Goal: Task Accomplishment & Management: Complete application form

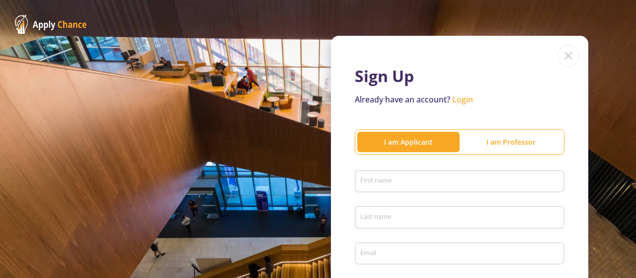
click at [412, 176] on div "First name" at bounding box center [460, 180] width 200 height 26
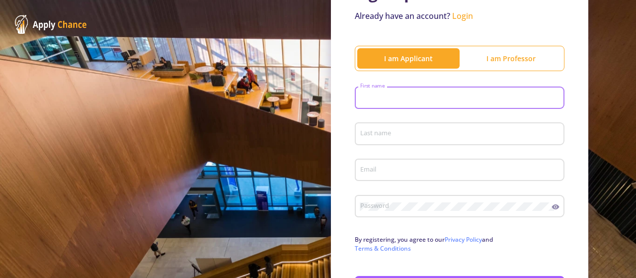
scroll to position [66, 0]
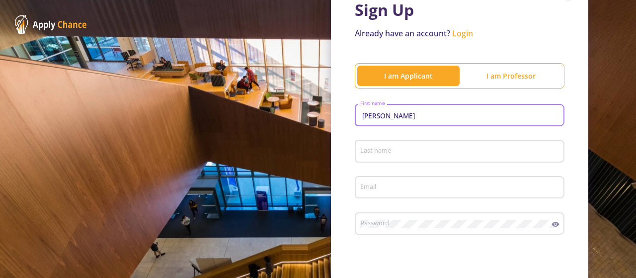
type input "[PERSON_NAME]"
click at [402, 162] on div "Last name" at bounding box center [460, 149] width 200 height 26
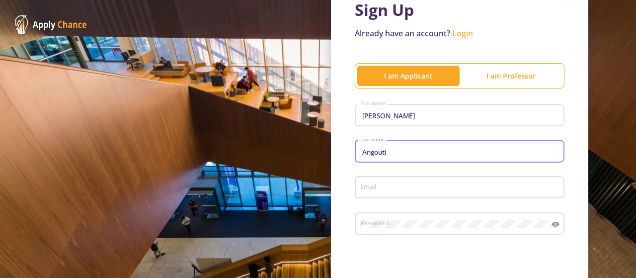
type input "Angouti"
click at [399, 187] on input "Email" at bounding box center [461, 187] width 203 height 9
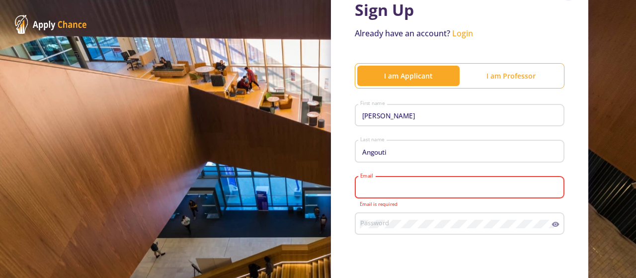
type input "[EMAIL_ADDRESS][DOMAIN_NAME]"
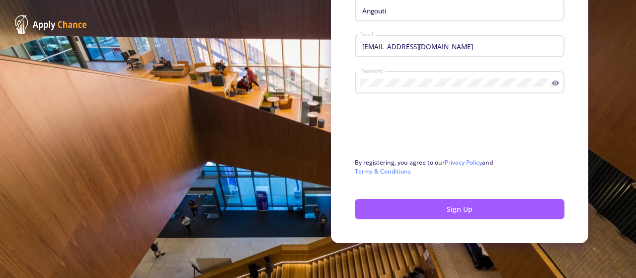
scroll to position [209, 0]
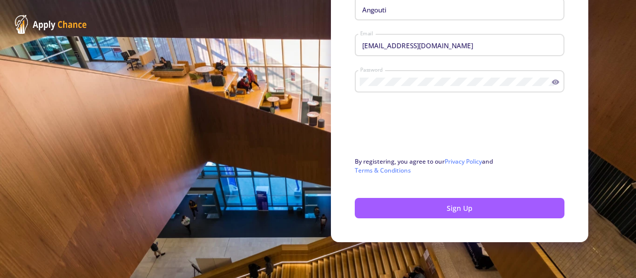
click at [552, 83] on icon at bounding box center [556, 82] width 8 height 8
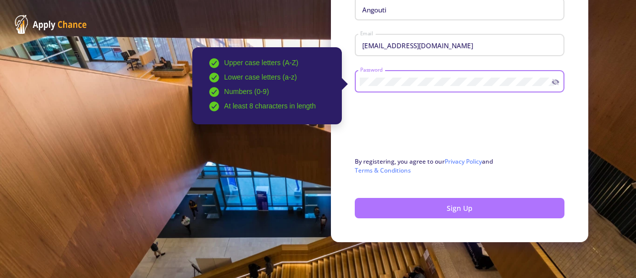
click at [417, 208] on button "Sign Up" at bounding box center [460, 208] width 210 height 20
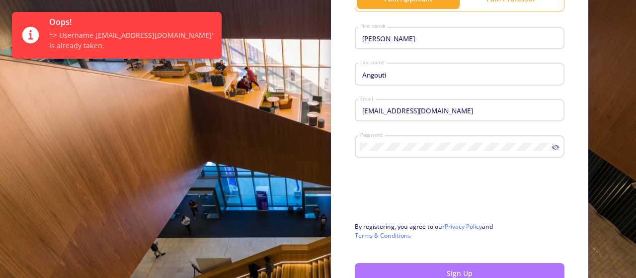
scroll to position [0, 0]
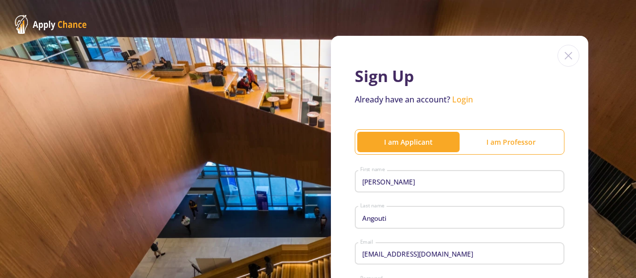
click at [456, 100] on link "Login" at bounding box center [462, 99] width 21 height 11
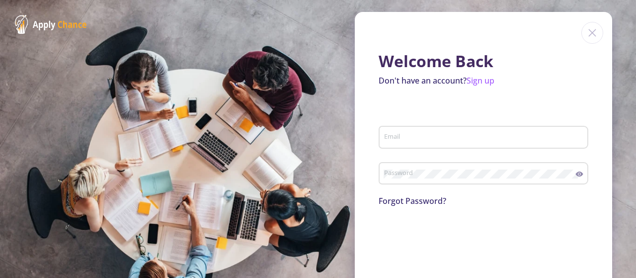
click at [423, 143] on div "Email" at bounding box center [484, 135] width 200 height 26
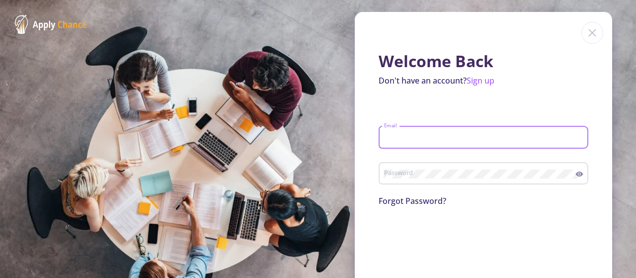
click at [438, 142] on input "Email" at bounding box center [485, 137] width 203 height 9
type input "[EMAIL_ADDRESS][DOMAIN_NAME]"
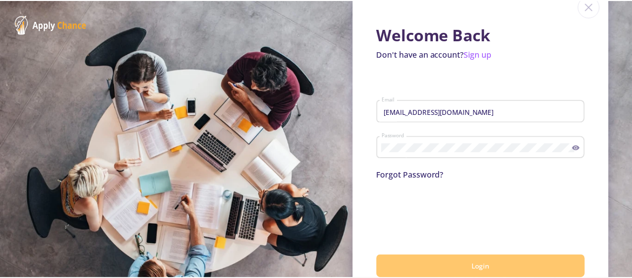
scroll to position [51, 0]
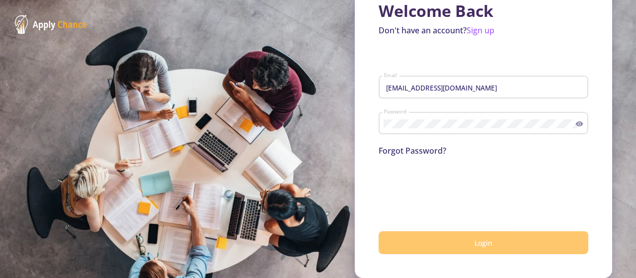
click at [450, 245] on button "Login" at bounding box center [484, 242] width 210 height 23
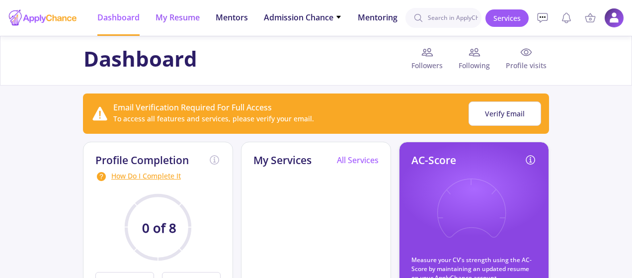
click at [175, 17] on span "My Resume" at bounding box center [178, 17] width 44 height 12
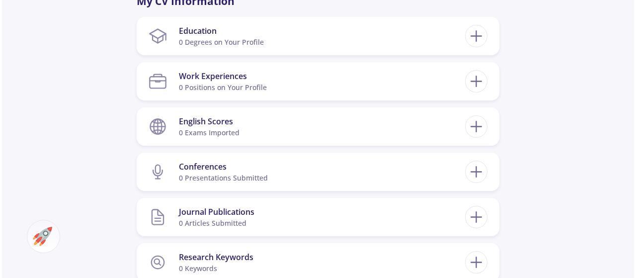
scroll to position [430, 0]
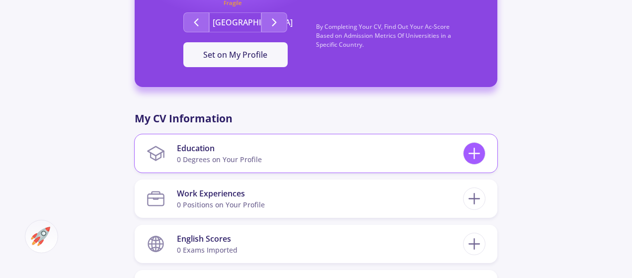
click at [475, 144] on icon at bounding box center [474, 153] width 18 height 18
checkbox input "false"
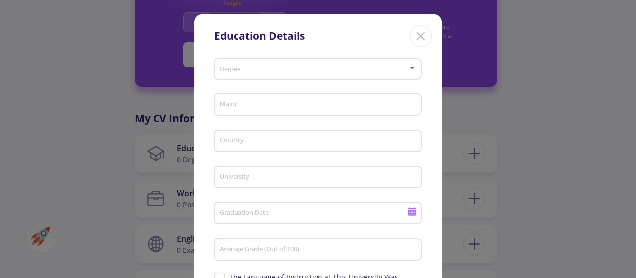
click at [297, 80] on div "Degree" at bounding box center [318, 72] width 208 height 32
click at [404, 67] on span at bounding box center [315, 69] width 187 height 7
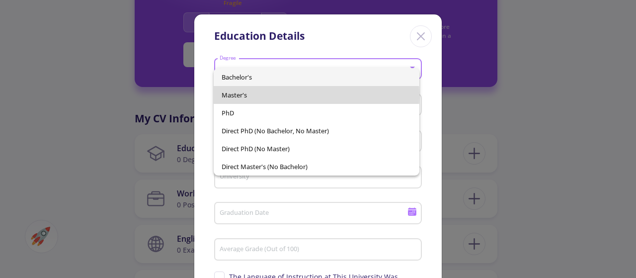
click at [260, 95] on span "Master's" at bounding box center [316, 95] width 189 height 18
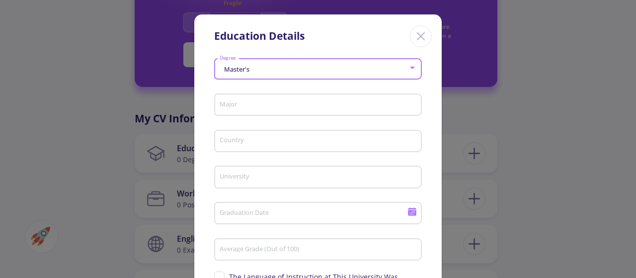
click at [261, 99] on div "Major" at bounding box center [318, 103] width 198 height 26
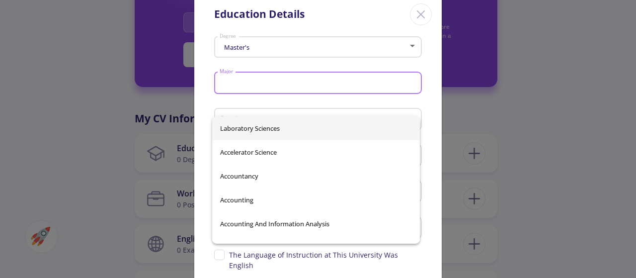
scroll to position [33, 0]
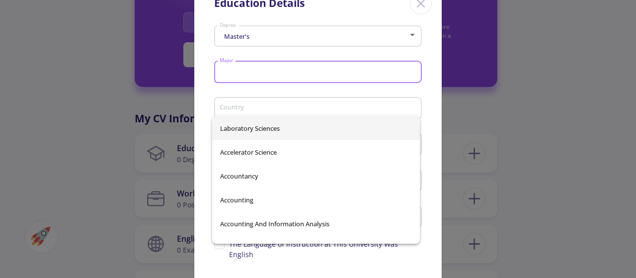
type input "b"
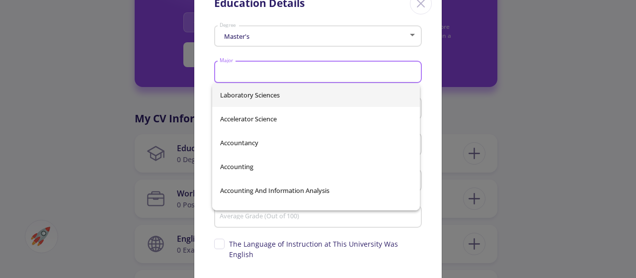
type input "V"
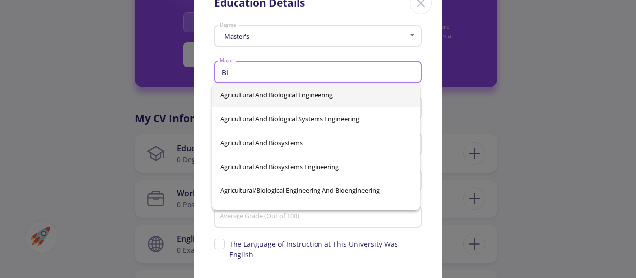
type input "B"
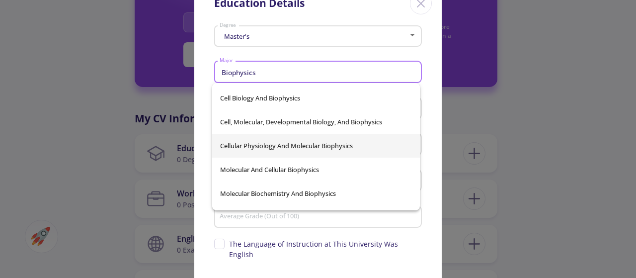
scroll to position [232, 0]
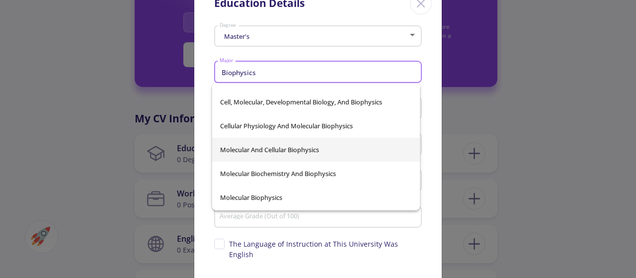
click at [292, 153] on span "Molecular And Cellular Biophysics" at bounding box center [316, 150] width 192 height 24
type input "Molecular And Cellular Biophysics"
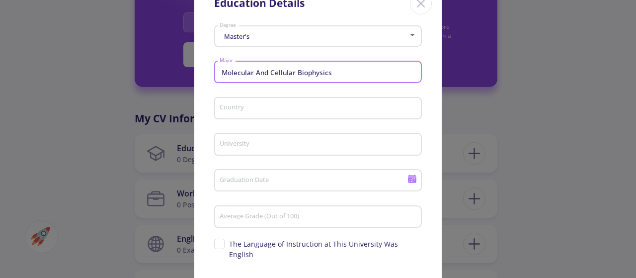
click at [241, 108] on input "Country" at bounding box center [319, 108] width 201 height 9
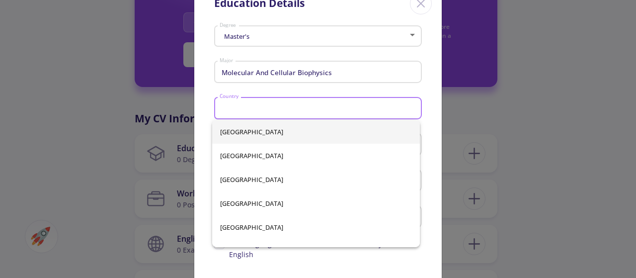
type input "[GEOGRAPHIC_DATA]"
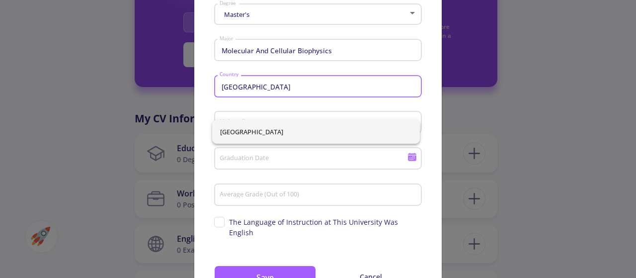
scroll to position [66, 0]
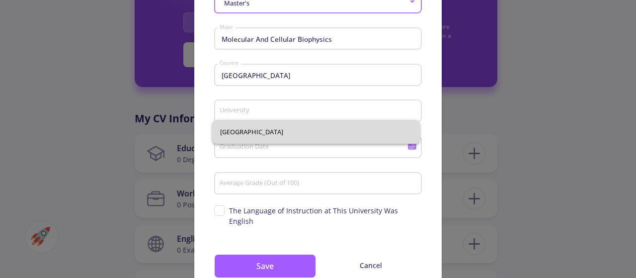
click at [260, 133] on span "[GEOGRAPHIC_DATA]" at bounding box center [316, 132] width 192 height 24
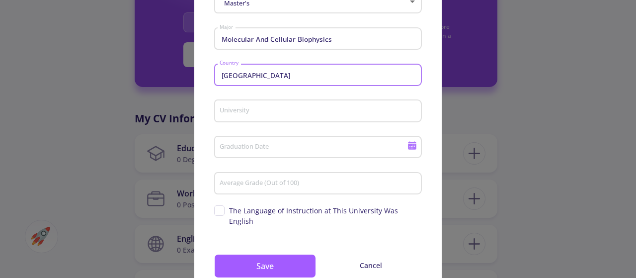
click at [257, 114] on input "University" at bounding box center [319, 111] width 201 height 9
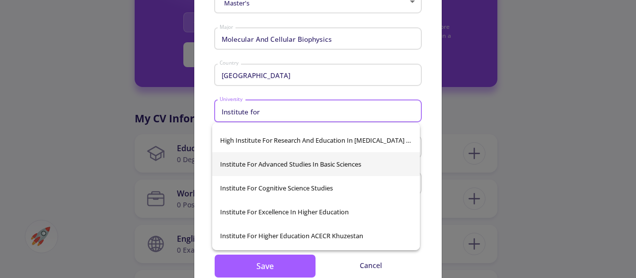
click at [343, 168] on span "Institute for Advanced Studies in Basic Sciences" at bounding box center [316, 164] width 192 height 24
type input "Institute for Advanced Studies in Basic Sciences"
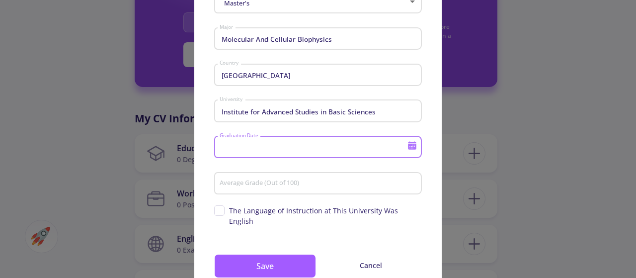
click at [331, 149] on input "Graduation Date" at bounding box center [314, 147] width 191 height 9
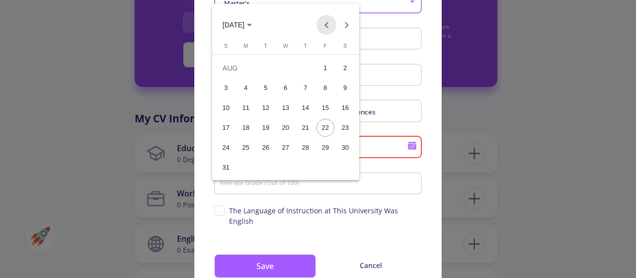
click at [331, 26] on button "Previous month" at bounding box center [327, 25] width 20 height 20
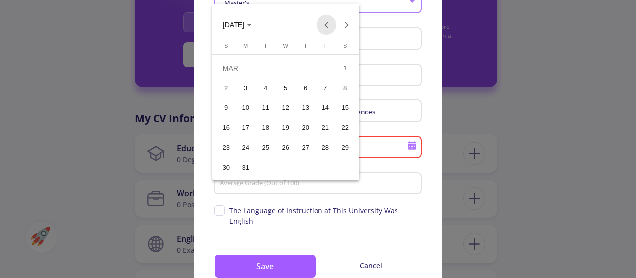
click at [331, 26] on button "Previous month" at bounding box center [327, 25] width 20 height 20
click at [329, 26] on button "Previous month" at bounding box center [327, 25] width 20 height 20
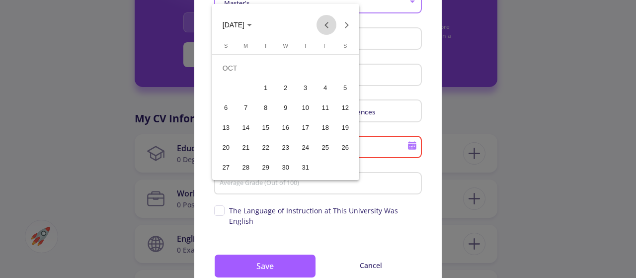
click at [329, 26] on button "Previous month" at bounding box center [327, 25] width 20 height 20
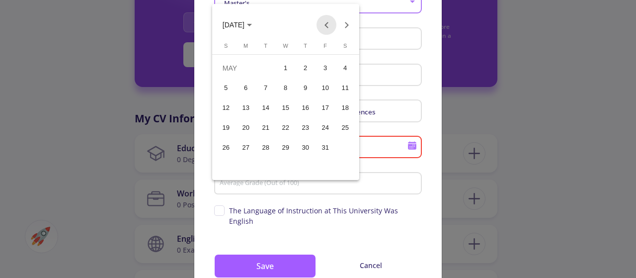
click at [329, 26] on button "Previous month" at bounding box center [327, 25] width 20 height 20
click at [230, 167] on div "28" at bounding box center [226, 168] width 18 height 18
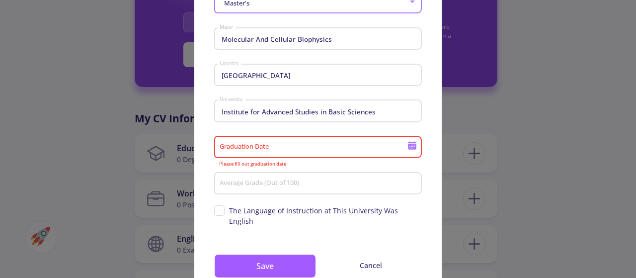
type input "[DATE]"
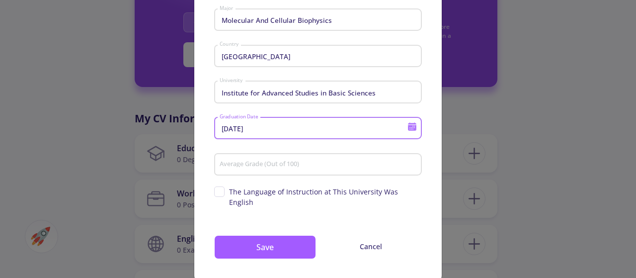
scroll to position [95, 0]
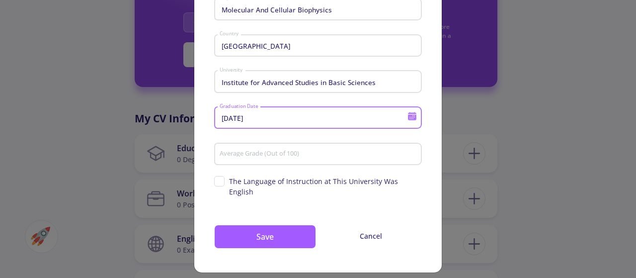
click at [272, 156] on input "Average Grade (Out of 100)" at bounding box center [319, 154] width 201 height 9
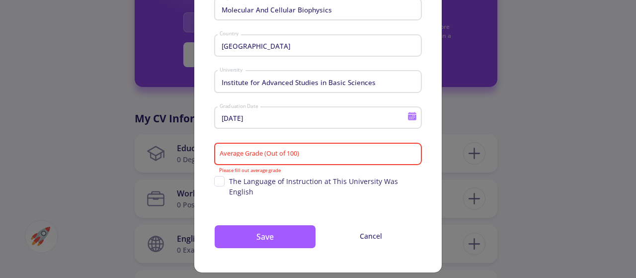
click at [315, 208] on div "Master's Degree Molecular And Cellular Biophysics Major Iran Country Institute …" at bounding box center [318, 115] width 248 height 313
click at [276, 149] on div "Average Grade (Out of 100)" at bounding box center [318, 152] width 198 height 26
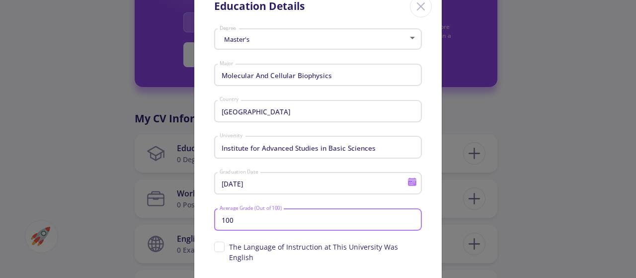
scroll to position [29, 0]
type input "100"
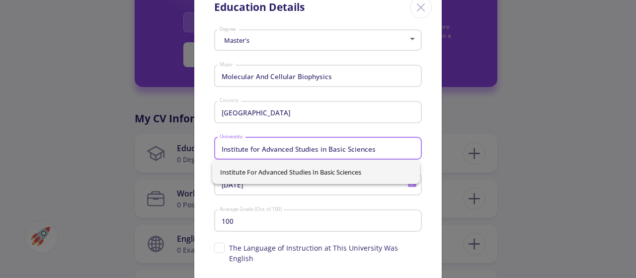
click at [370, 153] on input "Institute for Advanced Studies in Basic Sciences" at bounding box center [319, 148] width 201 height 9
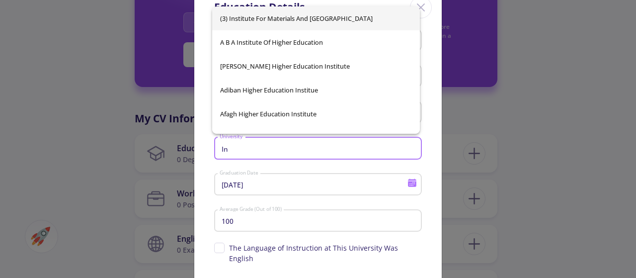
type input "I"
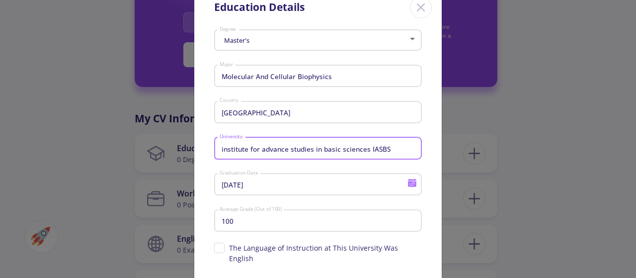
type input "institute for advance studies in basic sciences IASBS"
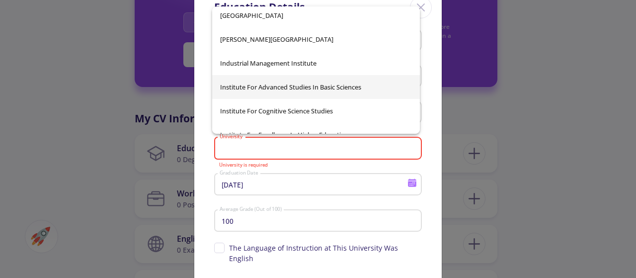
scroll to position [3711, 0]
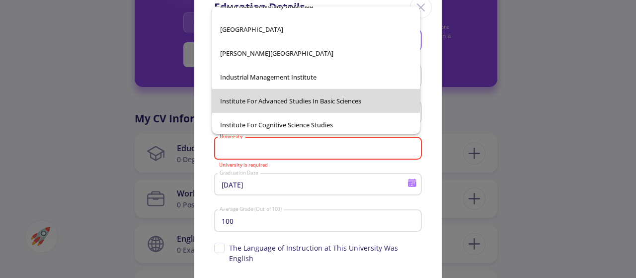
click at [337, 105] on span "Institute for Advanced Studies in Basic Sciences" at bounding box center [316, 101] width 192 height 24
type input "Institute for Advanced Studies in Basic Sciences"
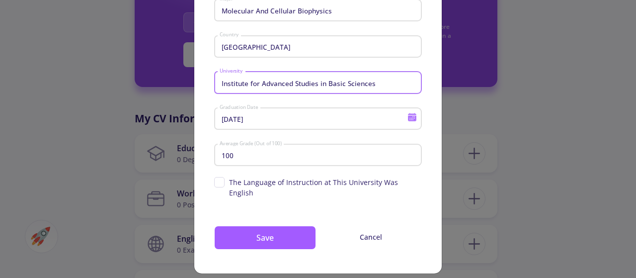
scroll to position [95, 0]
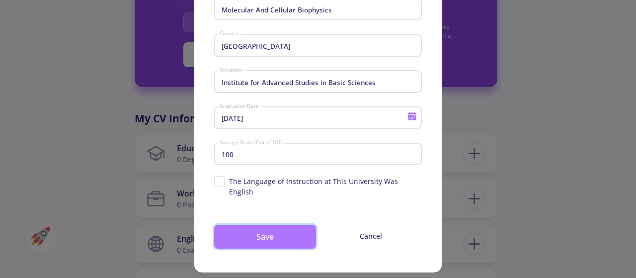
click at [305, 232] on button "Save" at bounding box center [265, 237] width 102 height 24
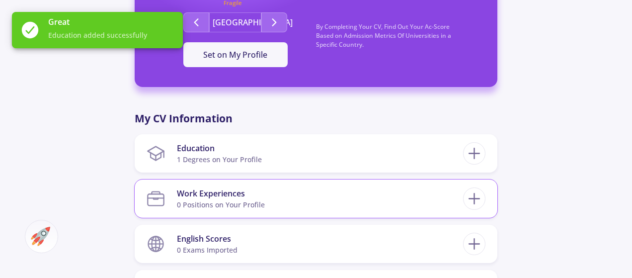
click at [266, 183] on section "Work Experiences 0 Positions on Your Profile" at bounding box center [305, 198] width 317 height 30
click at [475, 189] on icon at bounding box center [474, 198] width 18 height 18
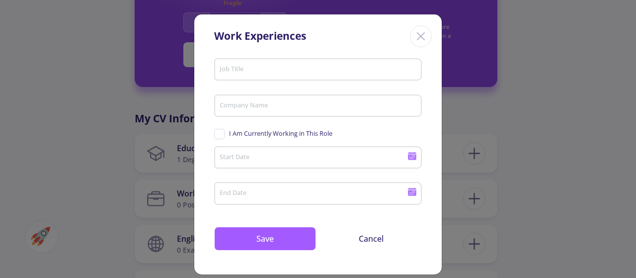
click at [252, 68] on input "Job Title" at bounding box center [319, 70] width 201 height 9
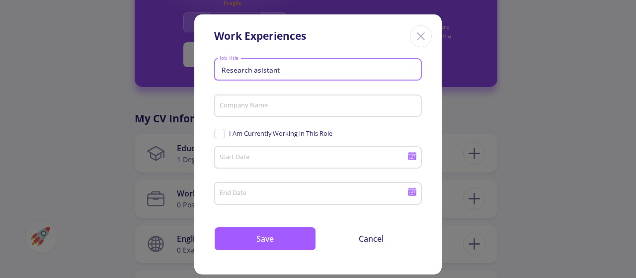
type input "Research asistant"
click at [261, 105] on input "Company Name" at bounding box center [319, 106] width 201 height 9
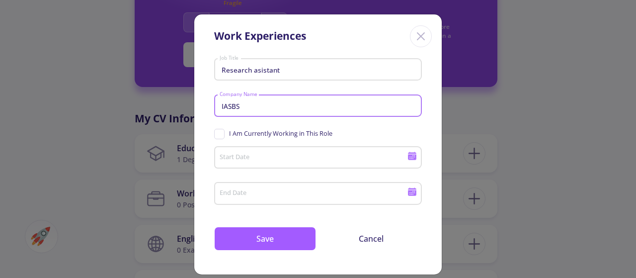
type input "IASBS"
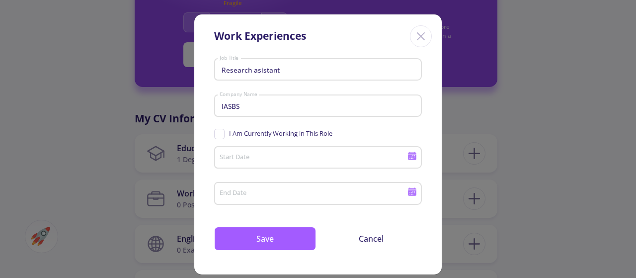
click at [270, 150] on div "Start Date" at bounding box center [313, 156] width 189 height 26
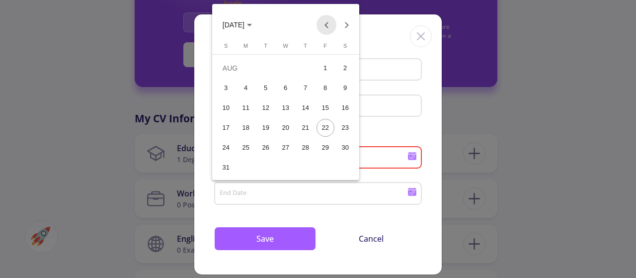
click at [322, 24] on button "Previous month" at bounding box center [327, 25] width 20 height 20
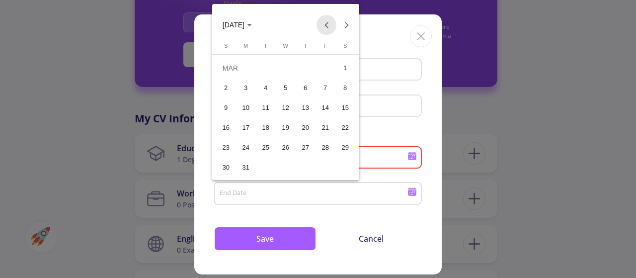
click at [322, 24] on button "Previous month" at bounding box center [327, 25] width 20 height 20
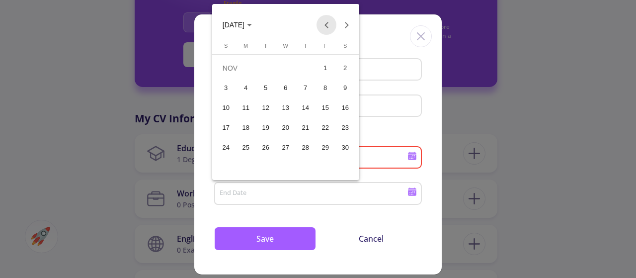
click at [322, 24] on button "Previous month" at bounding box center [327, 25] width 20 height 20
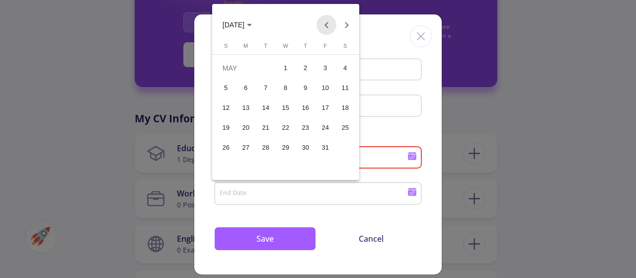
click at [322, 24] on button "Previous month" at bounding box center [327, 25] width 20 height 20
click at [350, 24] on button "Next month" at bounding box center [347, 25] width 20 height 20
click at [326, 127] on div "24" at bounding box center [326, 128] width 18 height 18
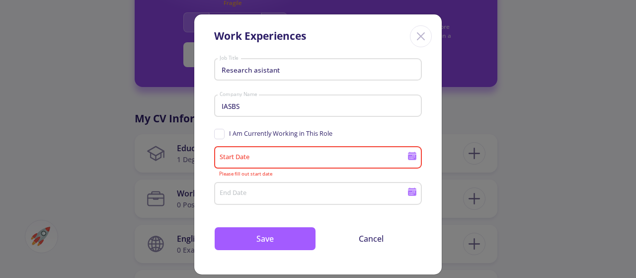
type input "[DATE]"
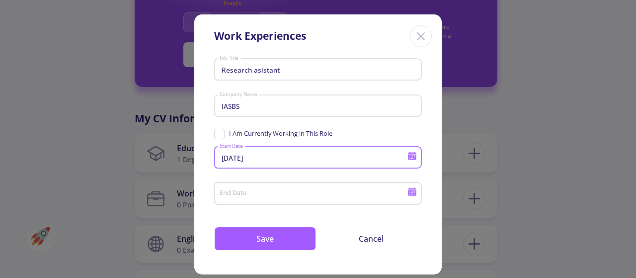
click at [263, 198] on input "End Date" at bounding box center [314, 193] width 191 height 9
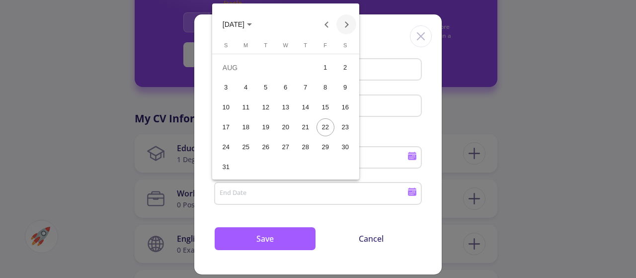
click at [342, 28] on button "Next month" at bounding box center [347, 24] width 20 height 20
click at [328, 22] on button "Previous month" at bounding box center [327, 24] width 20 height 20
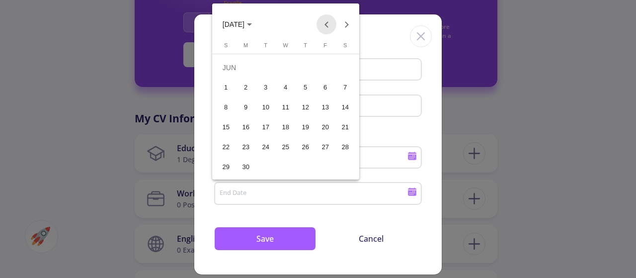
click at [328, 22] on button "Previous month" at bounding box center [327, 24] width 20 height 20
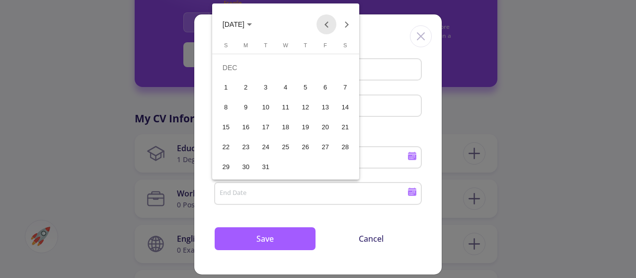
click at [328, 22] on button "Previous month" at bounding box center [327, 24] width 20 height 20
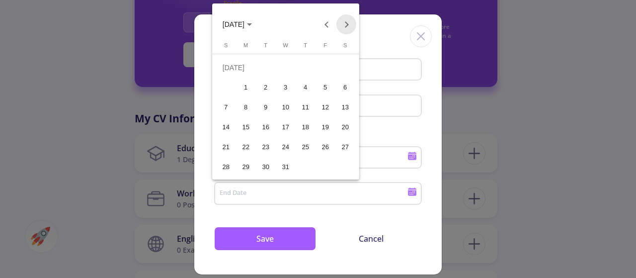
click at [345, 22] on button "Next month" at bounding box center [347, 24] width 20 height 20
click at [246, 168] on div "30" at bounding box center [246, 167] width 18 height 18
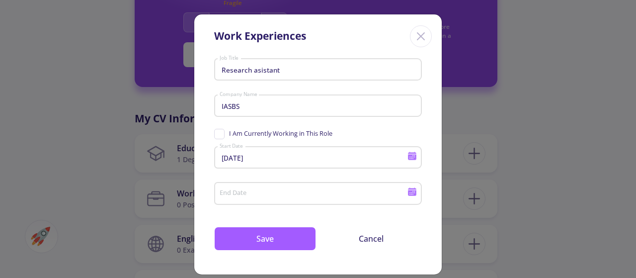
type input "[DATE]"
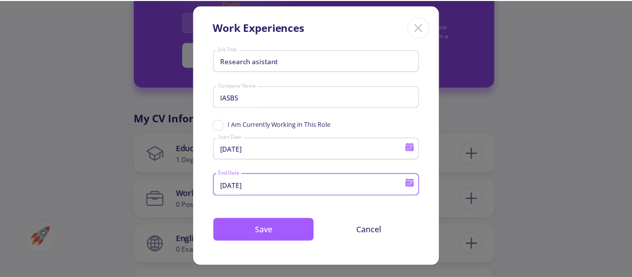
scroll to position [11, 0]
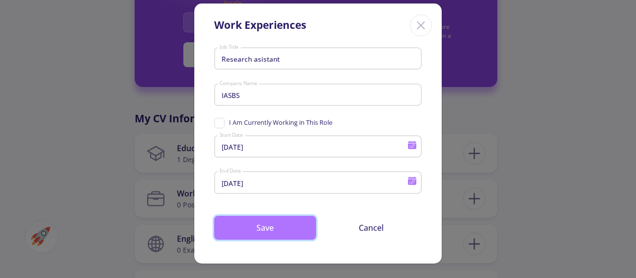
click at [286, 226] on button "Save" at bounding box center [265, 228] width 102 height 24
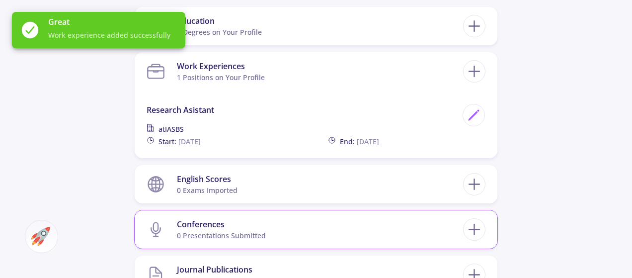
scroll to position [563, 0]
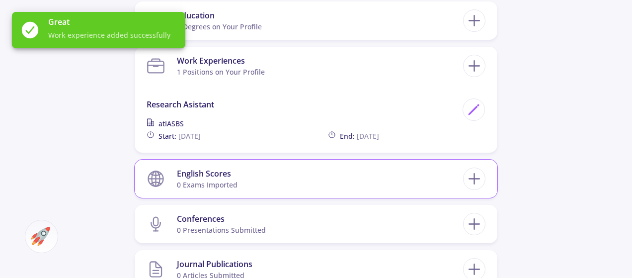
click at [261, 164] on section "English Scores 0 exams imported" at bounding box center [305, 179] width 317 height 30
click at [476, 179] on line at bounding box center [474, 179] width 10 height 0
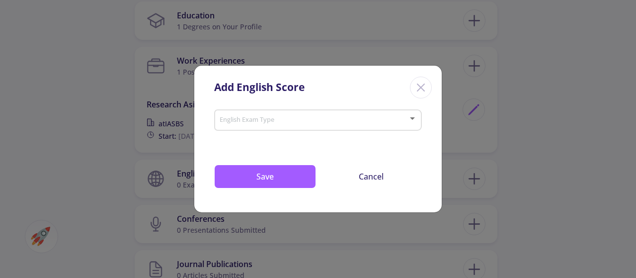
click at [269, 119] on span at bounding box center [315, 120] width 187 height 7
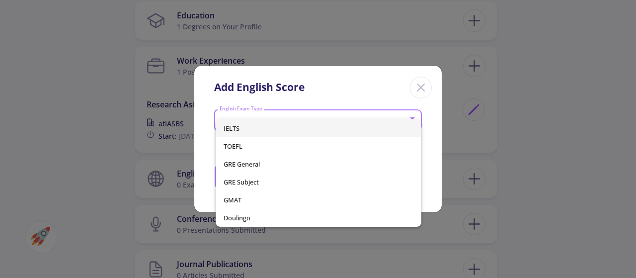
click at [273, 126] on span "IELTS" at bounding box center [318, 128] width 189 height 18
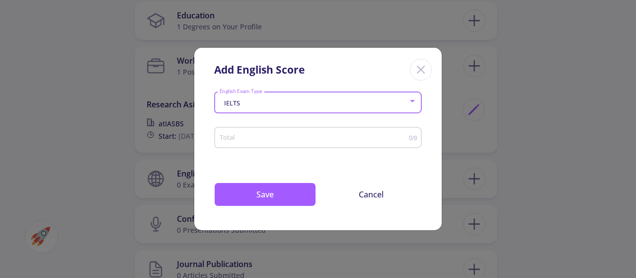
click at [269, 140] on input "Total" at bounding box center [314, 137] width 190 height 7
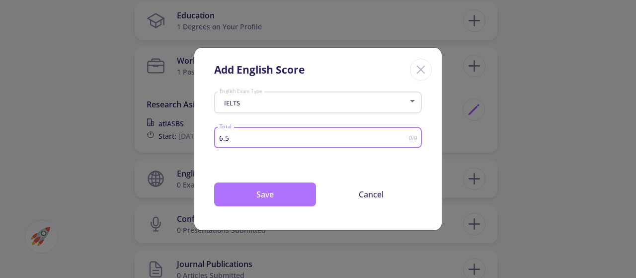
type input "6.5"
click at [286, 186] on button "Save" at bounding box center [265, 194] width 102 height 24
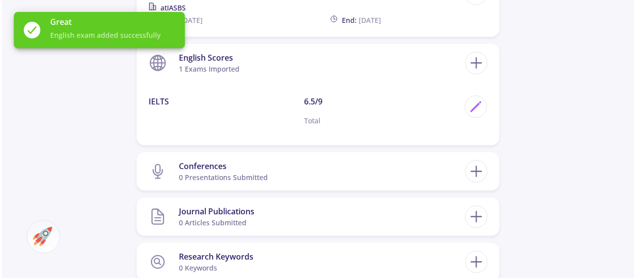
scroll to position [696, 0]
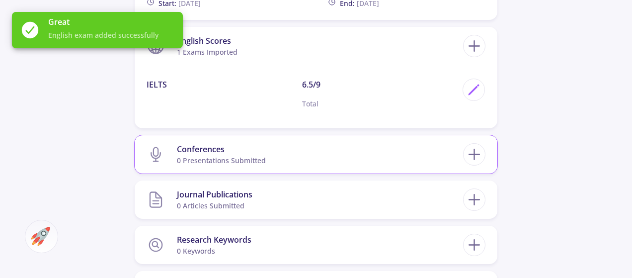
click at [280, 139] on section "Conferences 0 presentations submitted" at bounding box center [305, 154] width 317 height 30
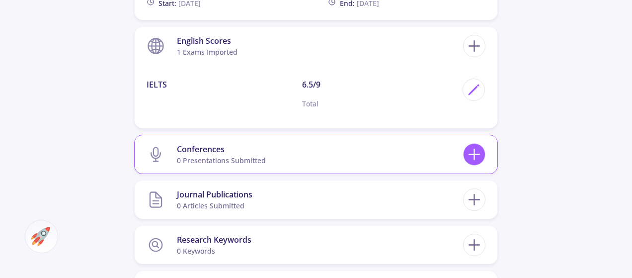
click at [472, 145] on icon at bounding box center [474, 154] width 18 height 18
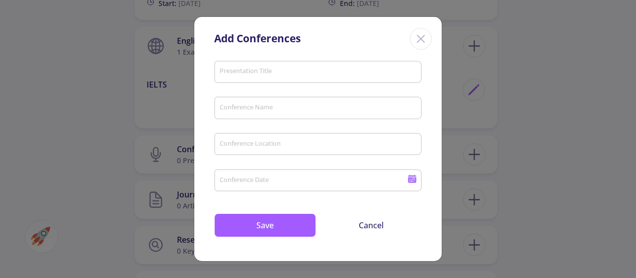
click at [274, 71] on input "Presentation Title" at bounding box center [319, 72] width 201 height 9
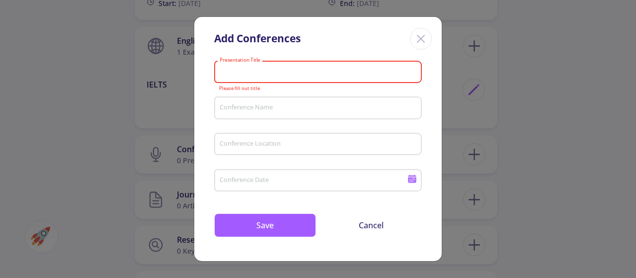
paste input ""7th International and 9th National IASBS Symposium in Biological Sciences: [ME…"
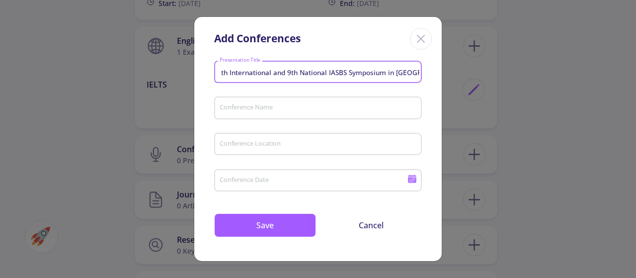
scroll to position [0, 0]
type input """
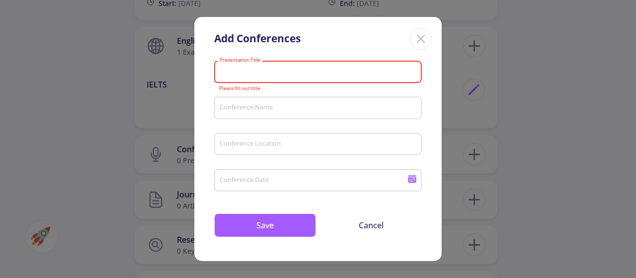
drag, startPoint x: 250, startPoint y: 67, endPoint x: 226, endPoint y: 73, distance: 24.5
paste input "Studying the effect of differentiation inducing factor-3 on the repair of [MEDI…"
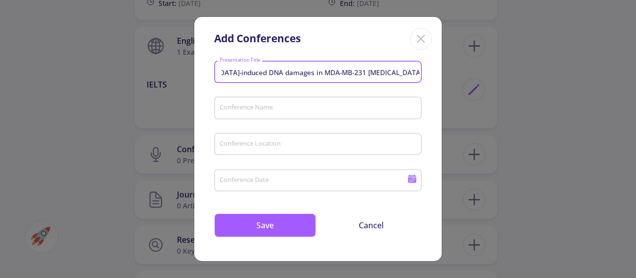
type input "Studying the effect of differentiation inducing factor-3 on the repair of [MEDI…"
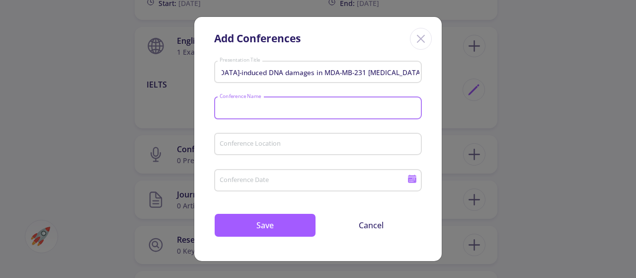
scroll to position [0, 0]
click at [270, 106] on input "Conference Name" at bounding box center [319, 108] width 201 height 9
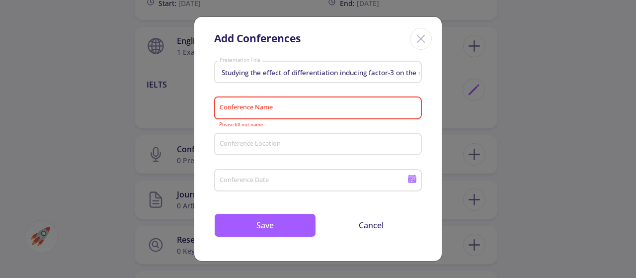
drag, startPoint x: 263, startPoint y: 104, endPoint x: 239, endPoint y: 105, distance: 24.9
paste input "7th International and 9th Nati"
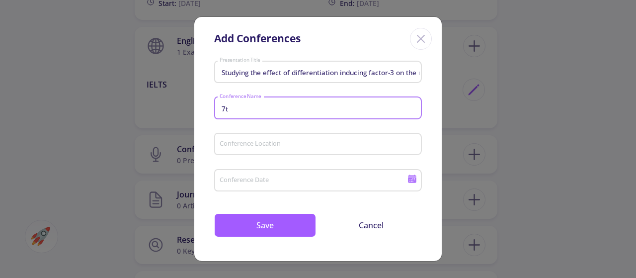
type input "7"
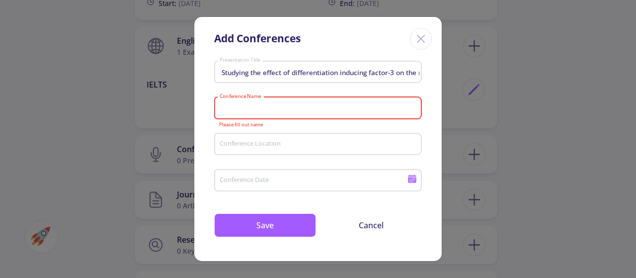
drag, startPoint x: 235, startPoint y: 103, endPoint x: 225, endPoint y: 109, distance: 11.4
paste input ""7th International and 9th Nat"
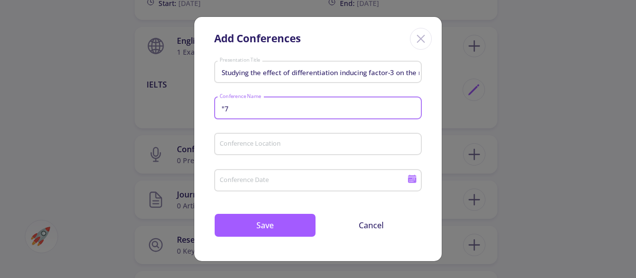
type input """
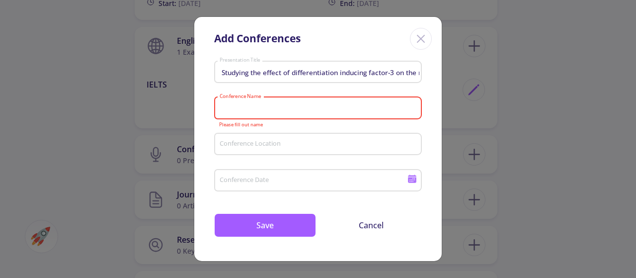
paste input "7th International and 9th Nati"
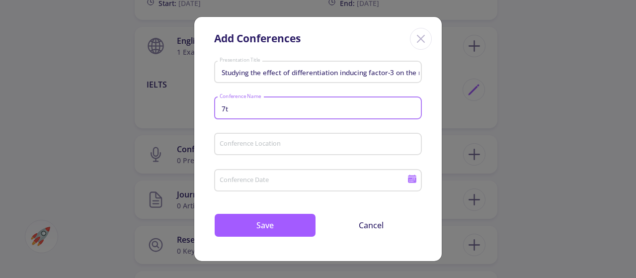
type input "7"
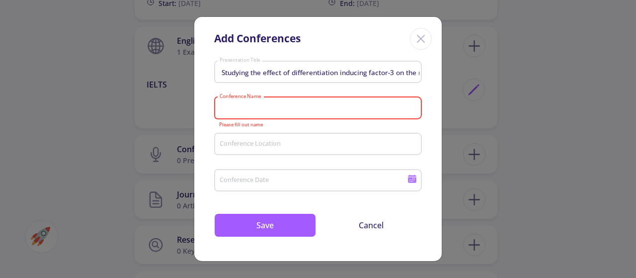
click at [299, 143] on input "Conference Location" at bounding box center [319, 144] width 201 height 9
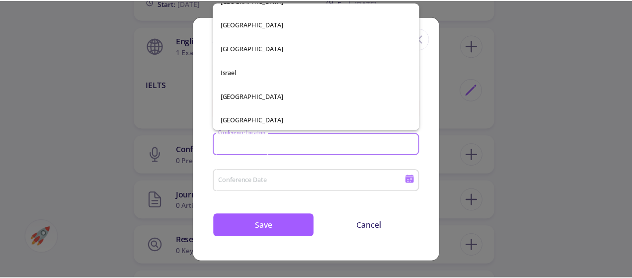
scroll to position [2054, 0]
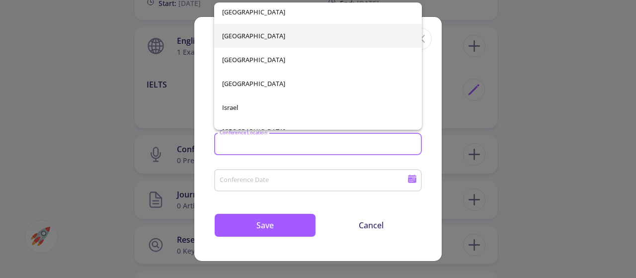
click at [248, 33] on span "[GEOGRAPHIC_DATA]" at bounding box center [318, 36] width 192 height 24
type input "[GEOGRAPHIC_DATA]"
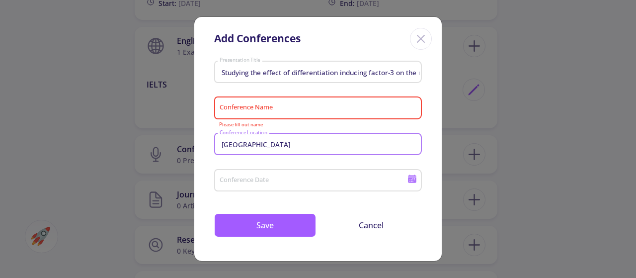
click at [278, 177] on input "Conference Date" at bounding box center [314, 180] width 191 height 9
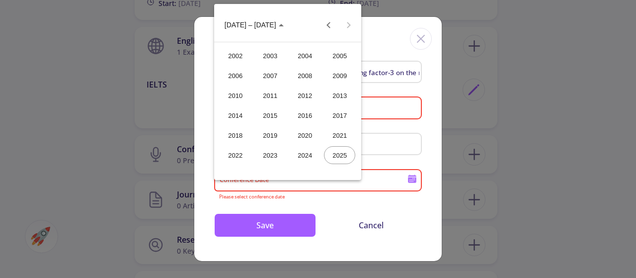
click at [340, 161] on div "2025" at bounding box center [339, 155] width 31 height 18
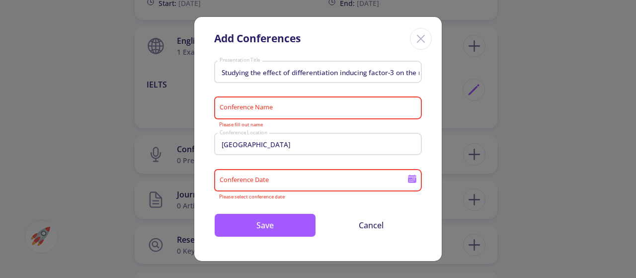
type input "2025"
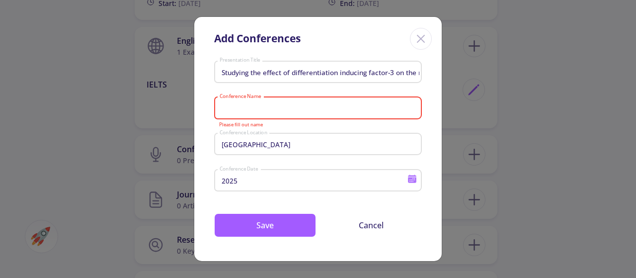
click at [282, 106] on input "Conference Name" at bounding box center [319, 108] width 201 height 9
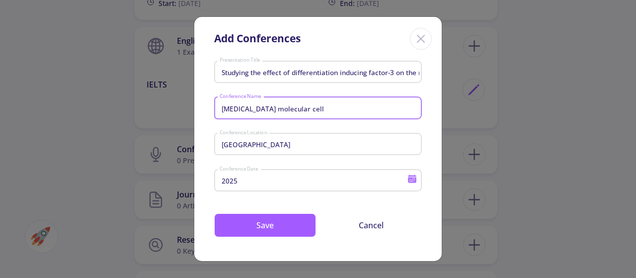
type input "[MEDICAL_DATA] molecular cell"
click at [305, 234] on button "Save" at bounding box center [265, 225] width 102 height 24
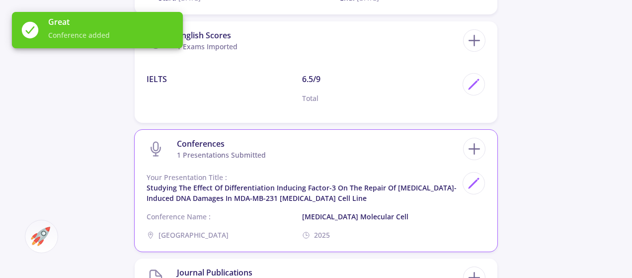
scroll to position [696, 0]
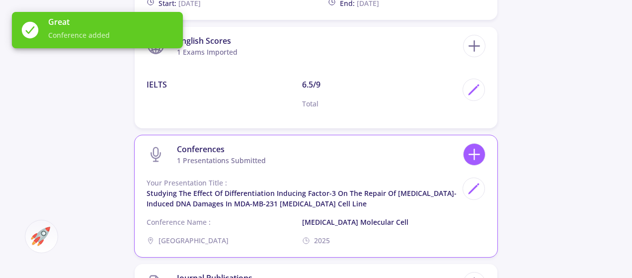
click at [475, 149] on line at bounding box center [475, 154] width 0 height 10
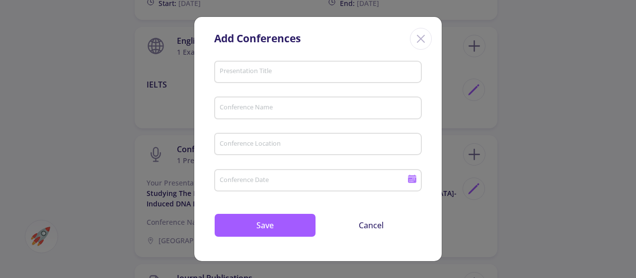
click at [295, 76] on input "Presentation Title" at bounding box center [319, 72] width 201 height 9
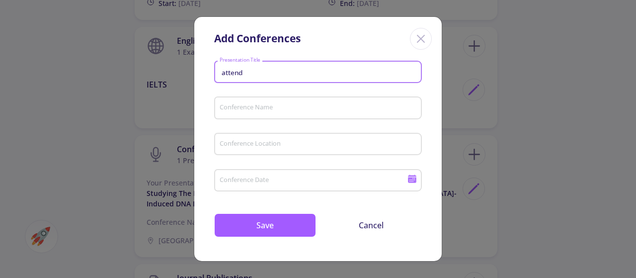
type input "attend"
click at [421, 46] on div "Close" at bounding box center [421, 39] width 22 height 22
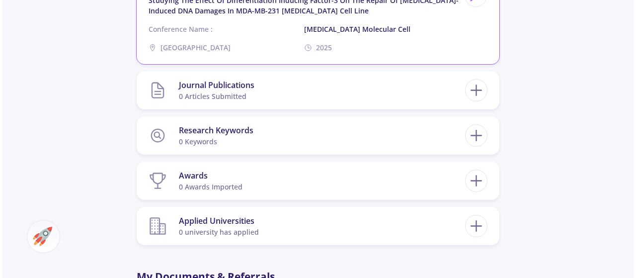
scroll to position [895, 0]
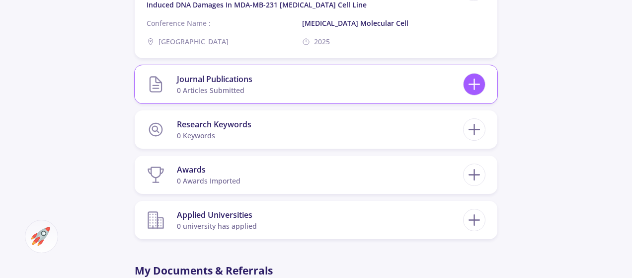
click at [479, 75] on icon at bounding box center [474, 84] width 18 height 18
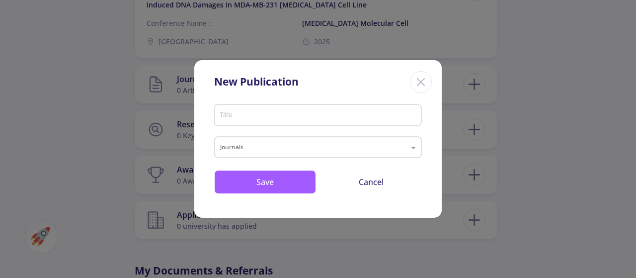
click at [336, 117] on input "Title" at bounding box center [319, 115] width 201 height 9
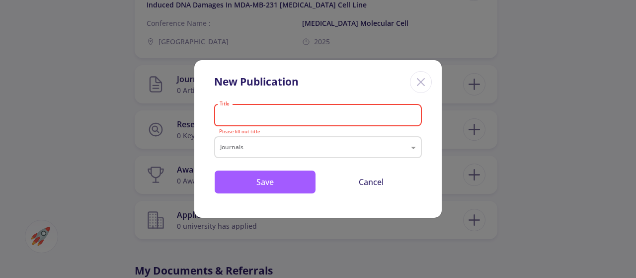
paste input "Studying the effect of differentiation inducing factor-3 on the repair of [MEDI…"
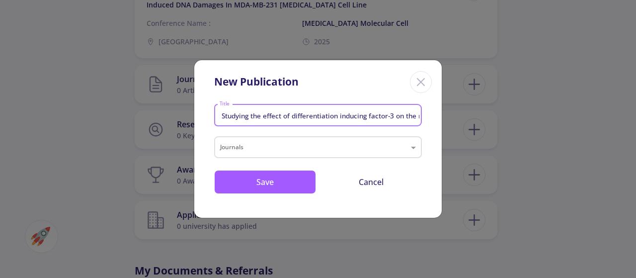
scroll to position [0, 263]
type input "Studying the effect of differentiation inducing factor-3 on the repair of [MEDI…"
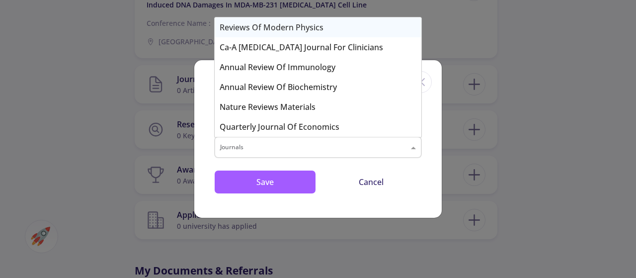
scroll to position [0, 0]
click at [337, 150] on input "text" at bounding box center [308, 149] width 176 height 12
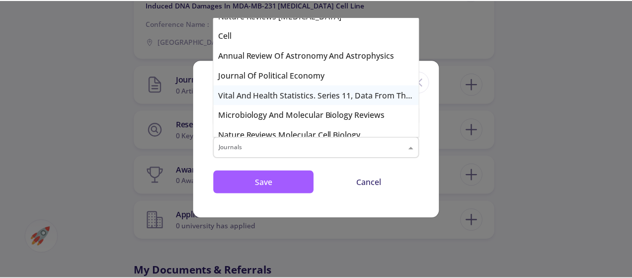
scroll to position [166, 0]
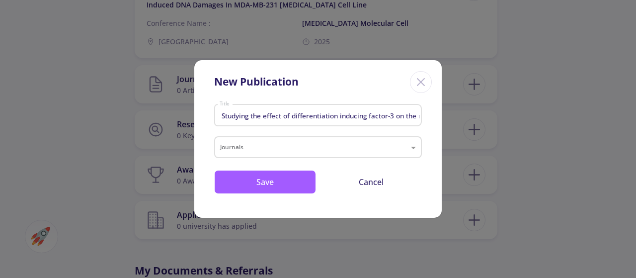
click at [600, 133] on div "New Publication Studying the effect of differentiation inducing factor-3 on the…" at bounding box center [318, 139] width 636 height 278
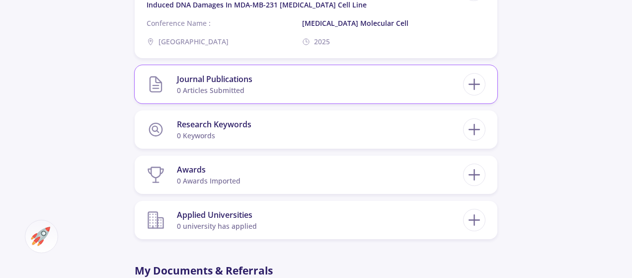
click at [261, 76] on section "Journal Publications 0 articles submitted" at bounding box center [305, 84] width 317 height 30
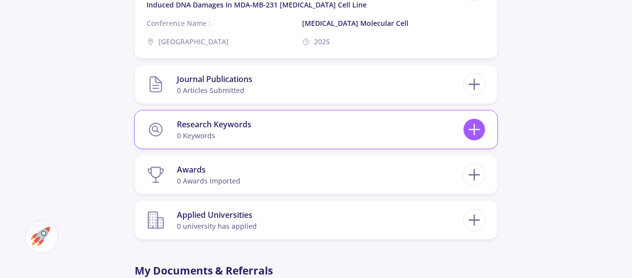
click at [472, 120] on icon at bounding box center [474, 129] width 18 height 18
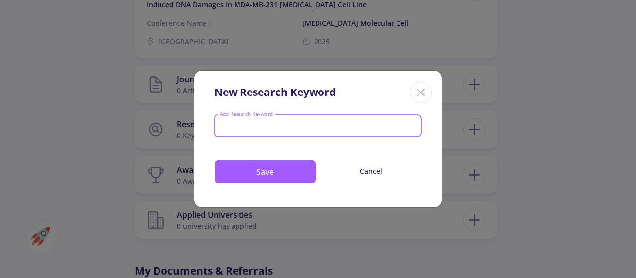
click at [296, 122] on input "Add Research Keyword" at bounding box center [318, 126] width 198 height 9
type input "c"
type input "[MEDICAL_DATA]"
type input "DNA repair"
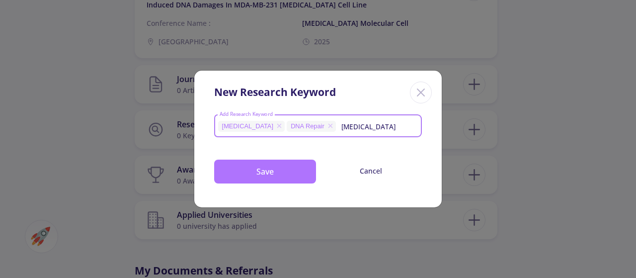
type input "[MEDICAL_DATA]"
click at [296, 176] on button "Save" at bounding box center [265, 172] width 102 height 24
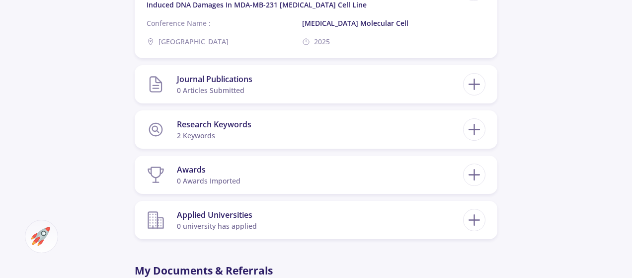
scroll to position [928, 0]
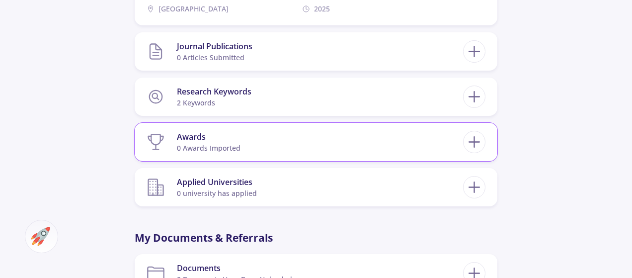
click at [318, 131] on section "Awards 0 awards imported" at bounding box center [305, 142] width 317 height 30
click at [475, 133] on icon at bounding box center [474, 142] width 18 height 18
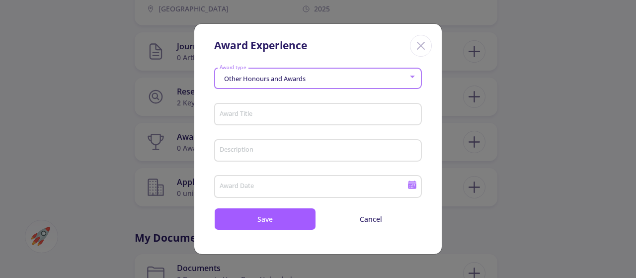
click at [417, 76] on div at bounding box center [412, 77] width 9 height 8
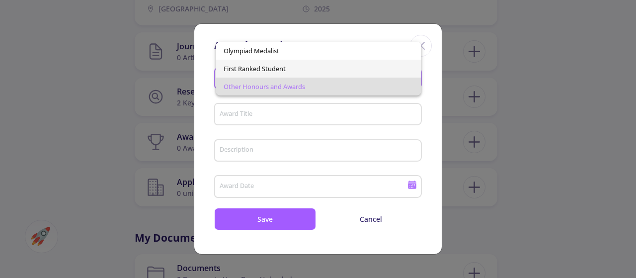
click at [339, 66] on span "First Ranked Student" at bounding box center [318, 69] width 189 height 18
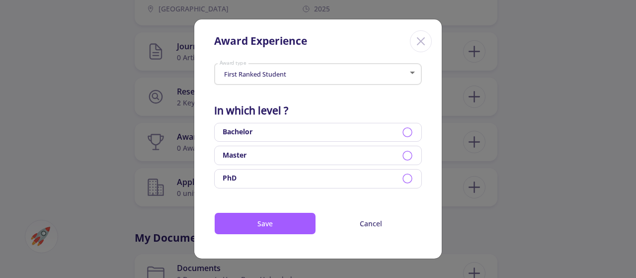
click at [335, 130] on div "Bachelor" at bounding box center [318, 132] width 208 height 19
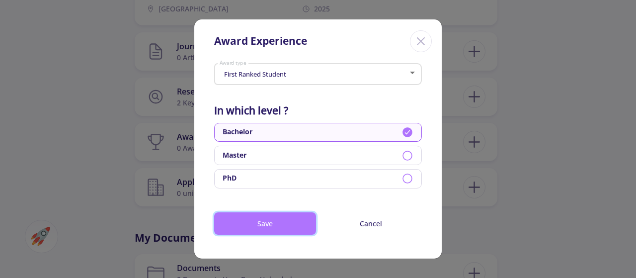
click at [293, 222] on button "Save" at bounding box center [265, 223] width 102 height 22
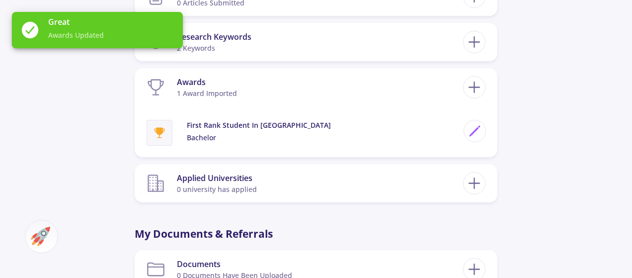
scroll to position [994, 0]
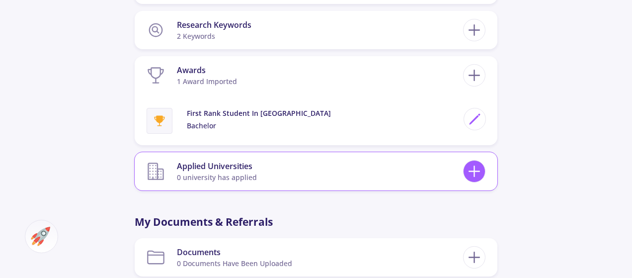
click at [479, 162] on icon at bounding box center [474, 171] width 18 height 18
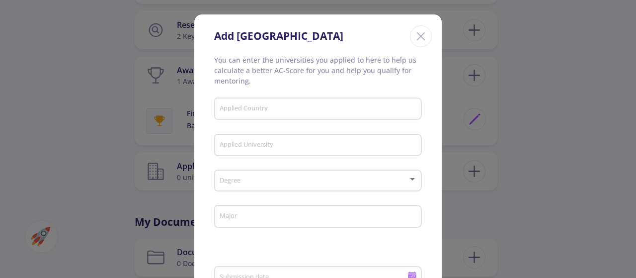
click at [426, 43] on icon "Close" at bounding box center [421, 36] width 16 height 16
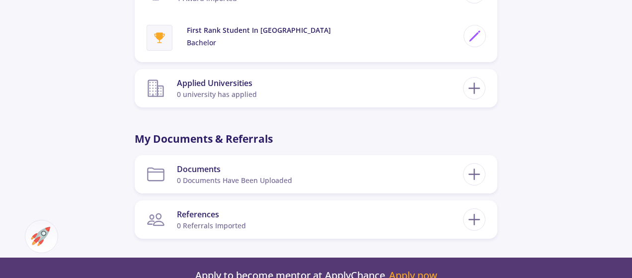
scroll to position [1094, 0]
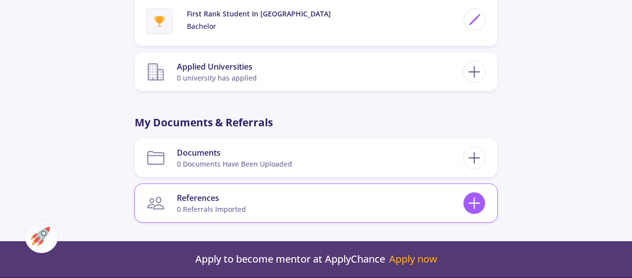
click at [469, 194] on icon at bounding box center [474, 203] width 18 height 18
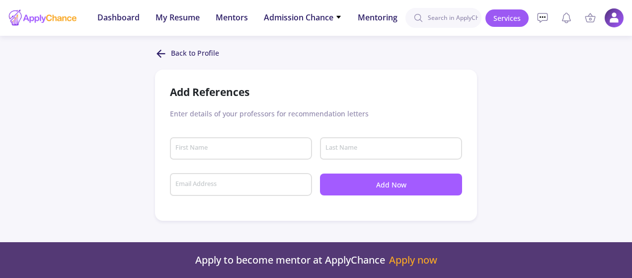
click at [228, 155] on div "First Name" at bounding box center [241, 147] width 133 height 26
type input "m"
click at [355, 148] on input "Last Name" at bounding box center [392, 148] width 135 height 9
click at [258, 152] on input "[PERSON_NAME]" at bounding box center [242, 148] width 135 height 9
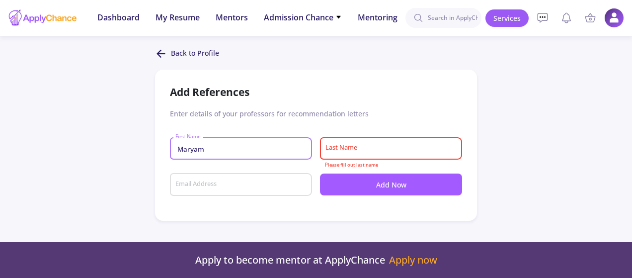
type input "Maryam"
click at [158, 44] on body "Dashboard My Resume Services Mentors Admission Chance With Minimum Requirements…" at bounding box center [316, 139] width 632 height 278
click at [166, 57] on icon at bounding box center [161, 54] width 12 height 12
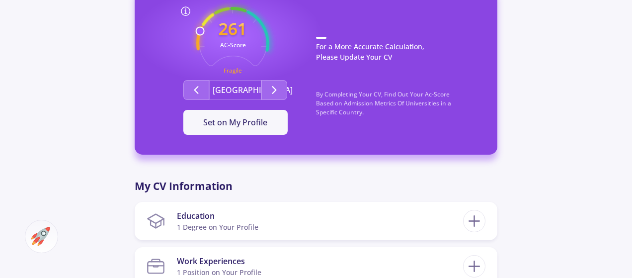
scroll to position [265, 0]
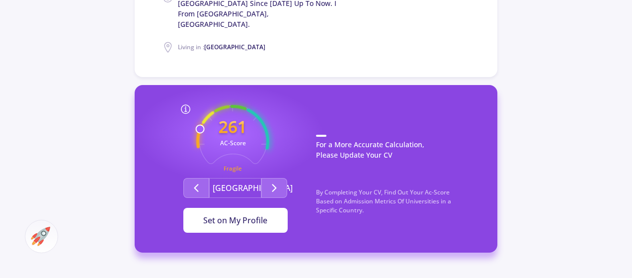
click at [236, 208] on button "Set on My Profile" at bounding box center [235, 220] width 104 height 25
click at [236, 214] on div "It Is Now Set" at bounding box center [235, 220] width 73 height 12
click at [272, 182] on icon "Second group" at bounding box center [274, 188] width 12 height 12
click at [274, 182] on icon "Second group" at bounding box center [274, 188] width 12 height 12
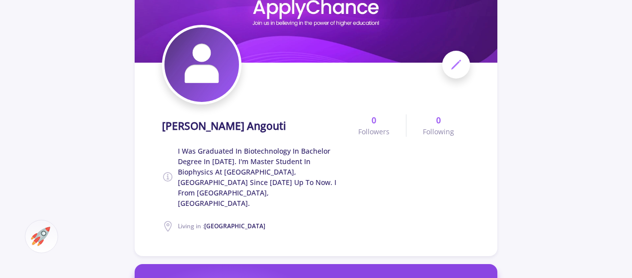
scroll to position [99, 0]
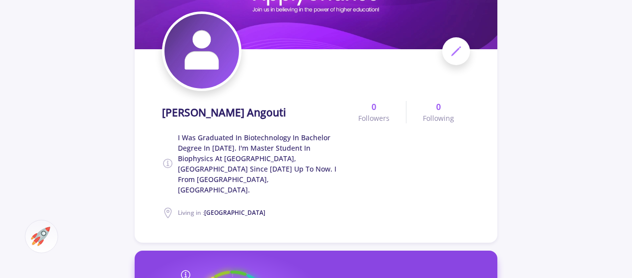
click at [289, 152] on span "I was graduated in Biotechnology in bachelor degree in [DATE]. I'm master stude…" at bounding box center [260, 163] width 164 height 63
click at [463, 43] on span at bounding box center [456, 51] width 28 height 28
click at [459, 46] on icon at bounding box center [456, 51] width 12 height 12
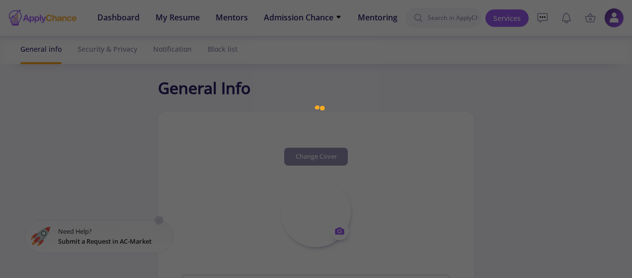
type input "[PERSON_NAME] Angouti"
type textarea "I was graduated in Biotechnology in bachelor degree in [DATE]. I'm master stude…"
type input "[GEOGRAPHIC_DATA]"
type input "(UTC+03:30) [GEOGRAPHIC_DATA]"
type input "ParichehrAngouti1"
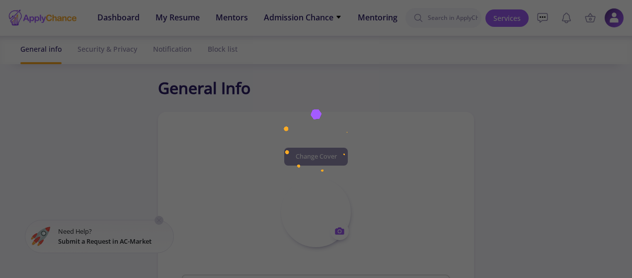
type input "[EMAIL_ADDRESS][DOMAIN_NAME]"
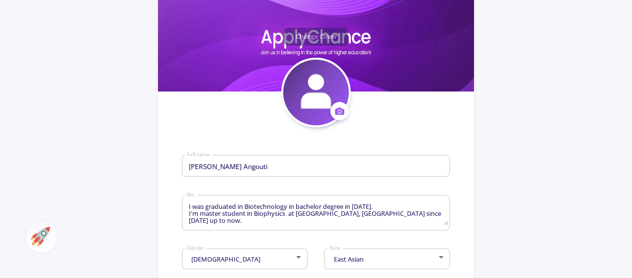
scroll to position [132, 0]
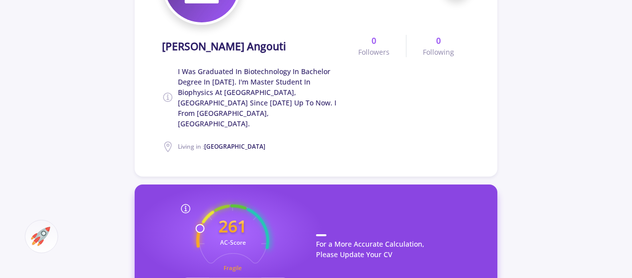
scroll to position [265, 0]
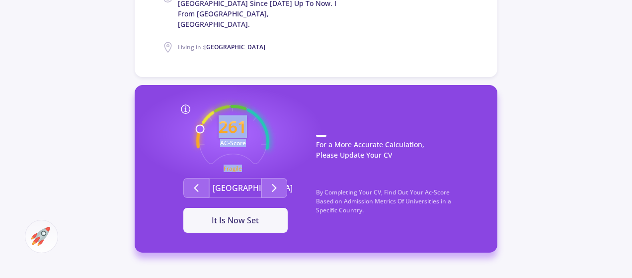
drag, startPoint x: 200, startPoint y: 105, endPoint x: 204, endPoint y: 110, distance: 6.1
click at [206, 110] on icon "261 AC-Score Fragile" at bounding box center [232, 141] width 73 height 73
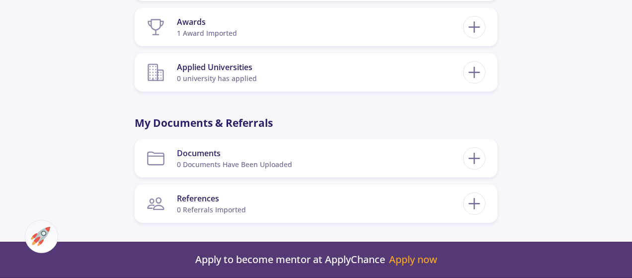
scroll to position [895, 0]
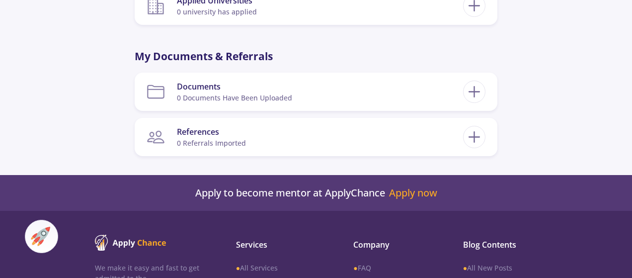
click at [31, 236] on img at bounding box center [40, 236] width 19 height 19
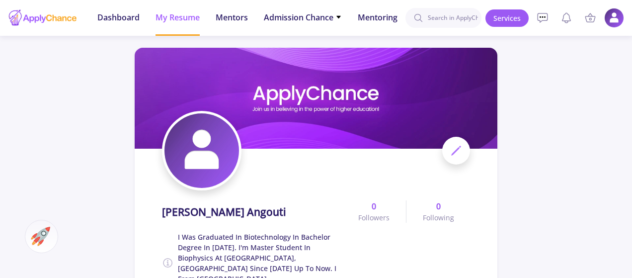
scroll to position [0, 0]
